Goal: Transaction & Acquisition: Purchase product/service

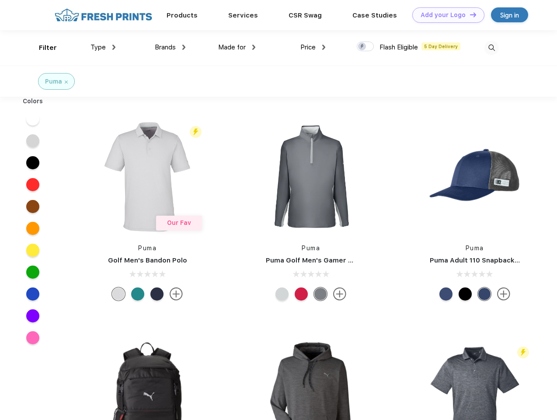
scroll to position [0, 0]
click at [445, 15] on link "Add your Logo Design Tool" at bounding box center [449, 14] width 72 height 15
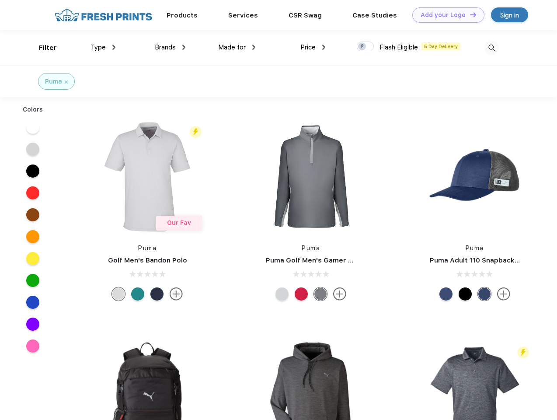
click at [0, 0] on div "Design Tool" at bounding box center [0, 0] width 0 height 0
click at [470, 14] on link "Add your Logo Design Tool" at bounding box center [449, 14] width 72 height 15
click at [42, 48] on div "Filter" at bounding box center [48, 48] width 18 height 10
click at [103, 47] on span "Type" at bounding box center [98, 47] width 15 height 8
click at [170, 47] on span "Brands" at bounding box center [165, 47] width 21 height 8
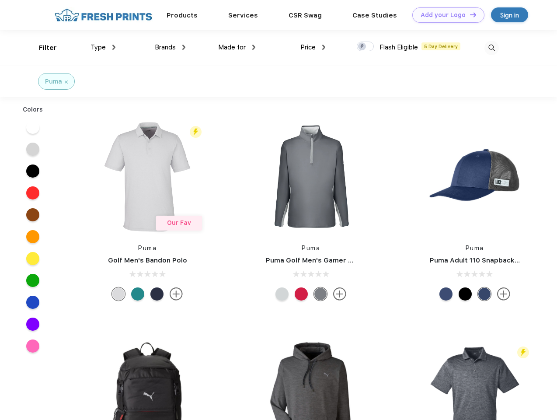
click at [237, 47] on span "Made for" at bounding box center [232, 47] width 28 height 8
click at [313, 47] on span "Price" at bounding box center [308, 47] width 15 height 8
click at [366, 47] on div at bounding box center [365, 47] width 17 height 10
click at [363, 47] on input "checkbox" at bounding box center [360, 44] width 6 height 6
click at [492, 48] on img at bounding box center [492, 48] width 14 height 14
